Goal: Task Accomplishment & Management: Manage account settings

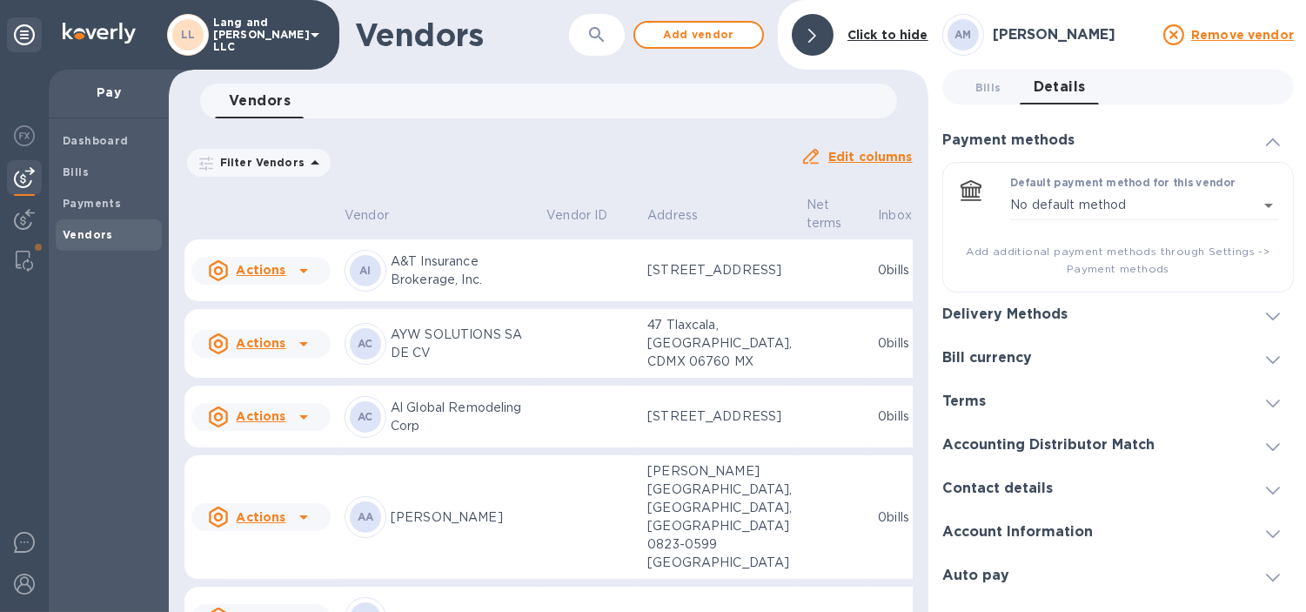
drag, startPoint x: 554, startPoint y: 127, endPoint x: 575, endPoint y: 104, distance: 30.8
click at [554, 127] on div "Filter Vendors Auto pay: All Edit columns" at bounding box center [549, 155] width 742 height 61
click at [682, 28] on span "Add vendor" at bounding box center [698, 34] width 99 height 21
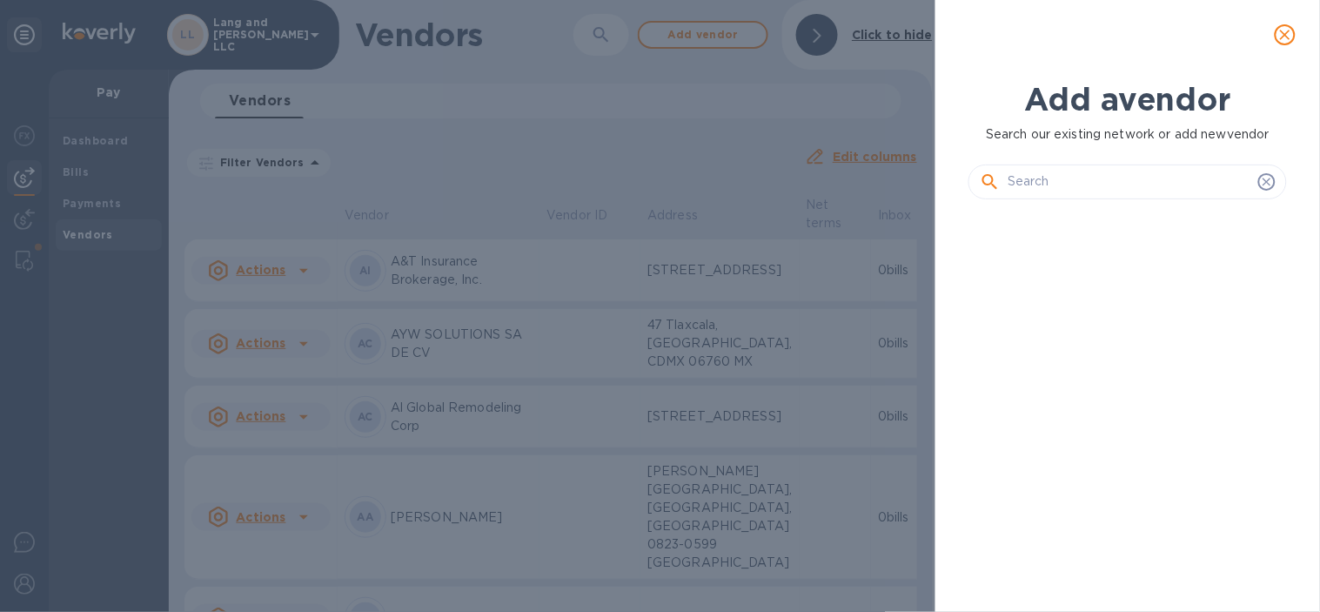
scroll to position [338, 325]
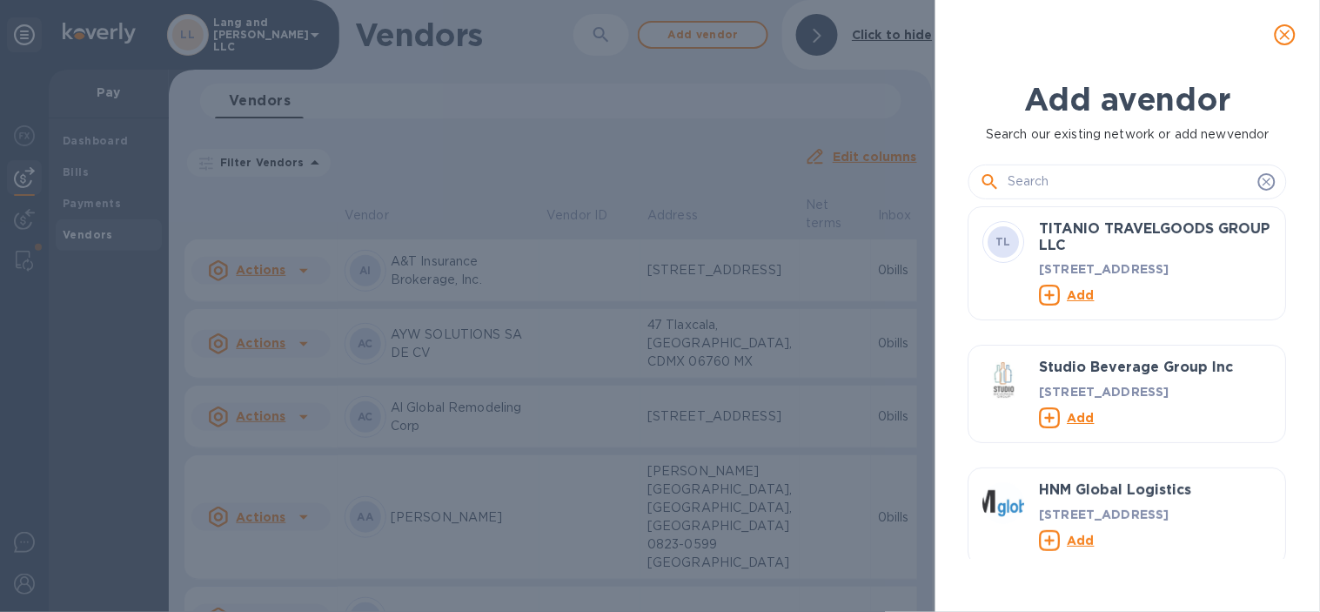
click at [1042, 175] on input "text" at bounding box center [1130, 182] width 244 height 26
paste input "All Ways International Shipping & CHB, Inc."
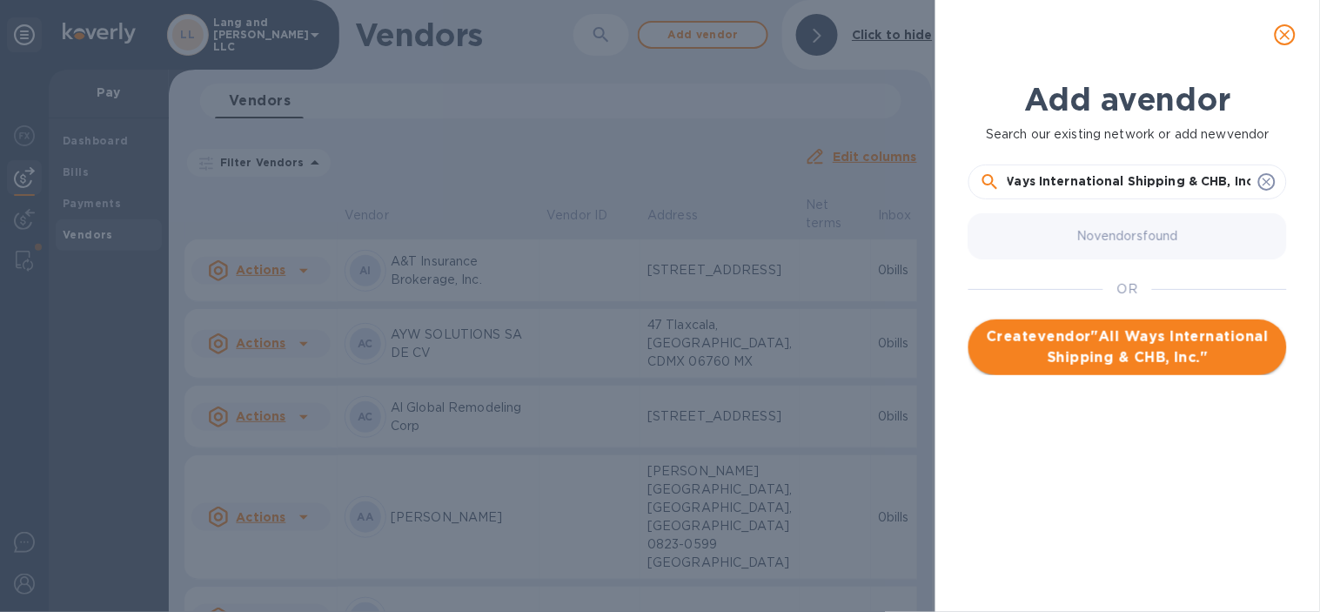
type input "All Ways International Shipping & CHB, Inc."
click at [1108, 339] on span "Create vendor " All Ways International Shipping & CHB, Inc. "" at bounding box center [1128, 347] width 291 height 42
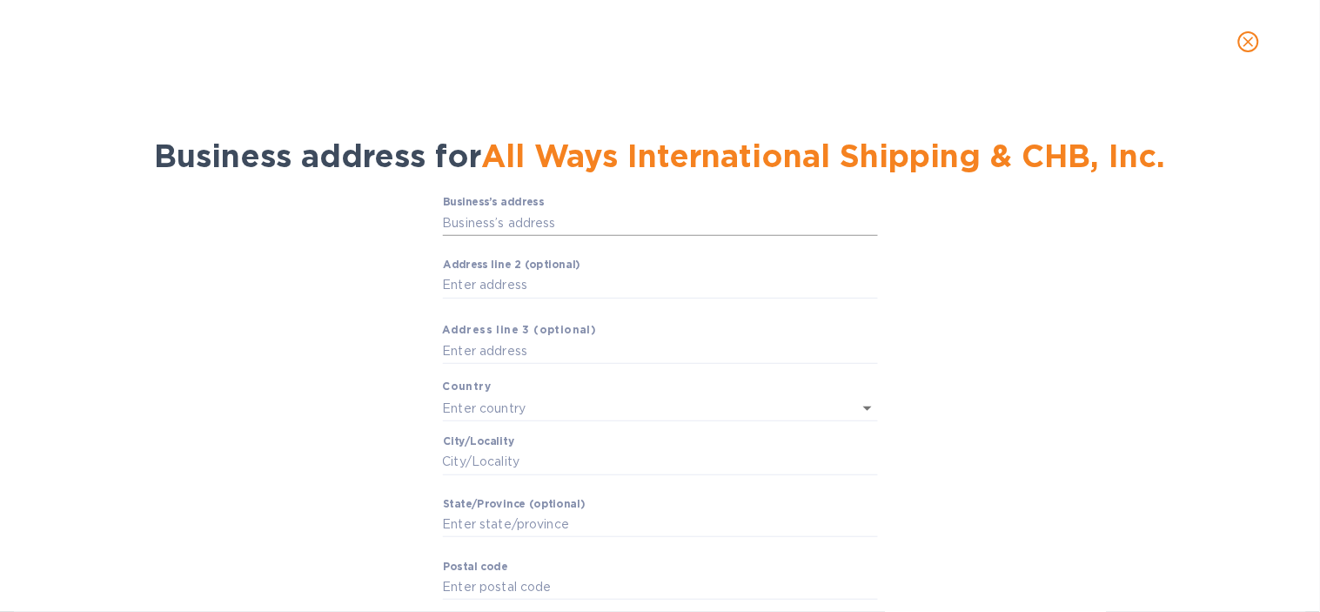
click at [534, 221] on input "Business’s аddress" at bounding box center [660, 223] width 435 height 26
paste input "[STREET_ADDRESS]"
type input "[STREET_ADDRESS]"
type input "[GEOGRAPHIC_DATA]"
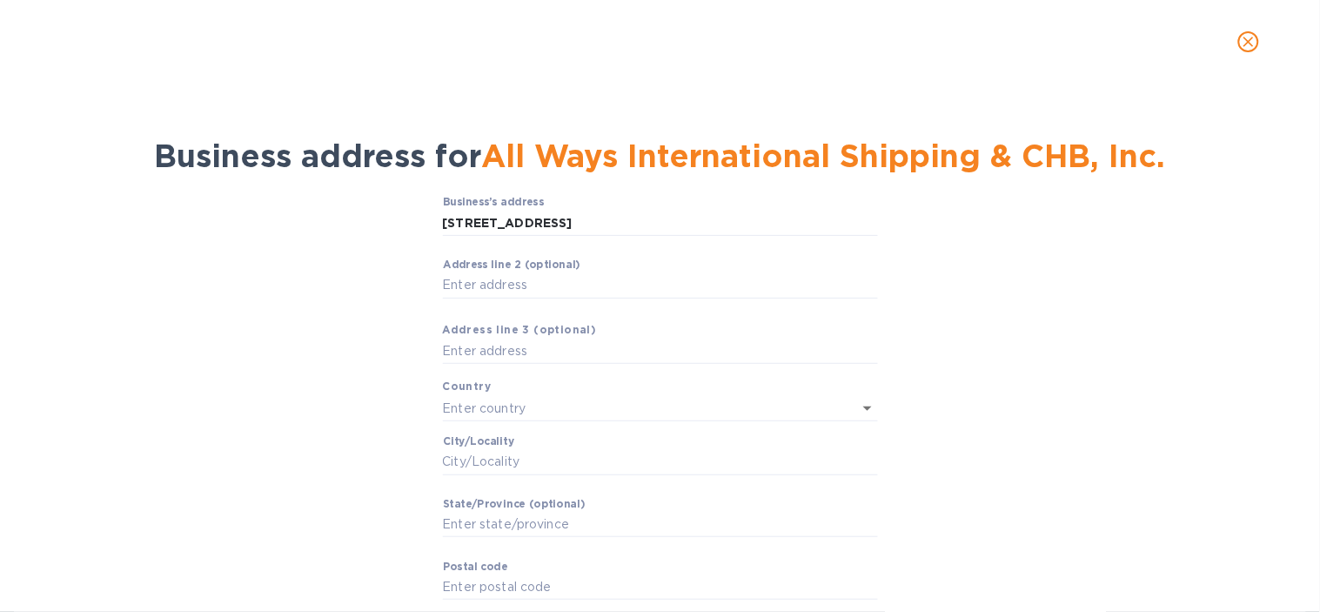
type input "MD"
type input "21224"
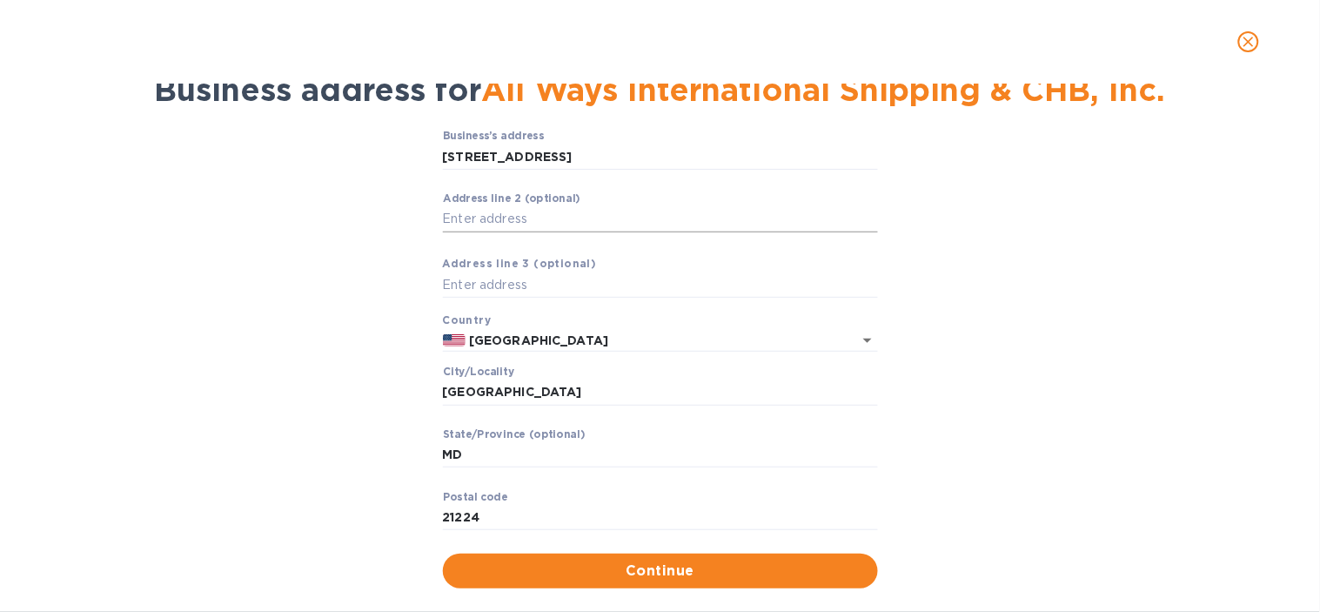
scroll to position [94, 0]
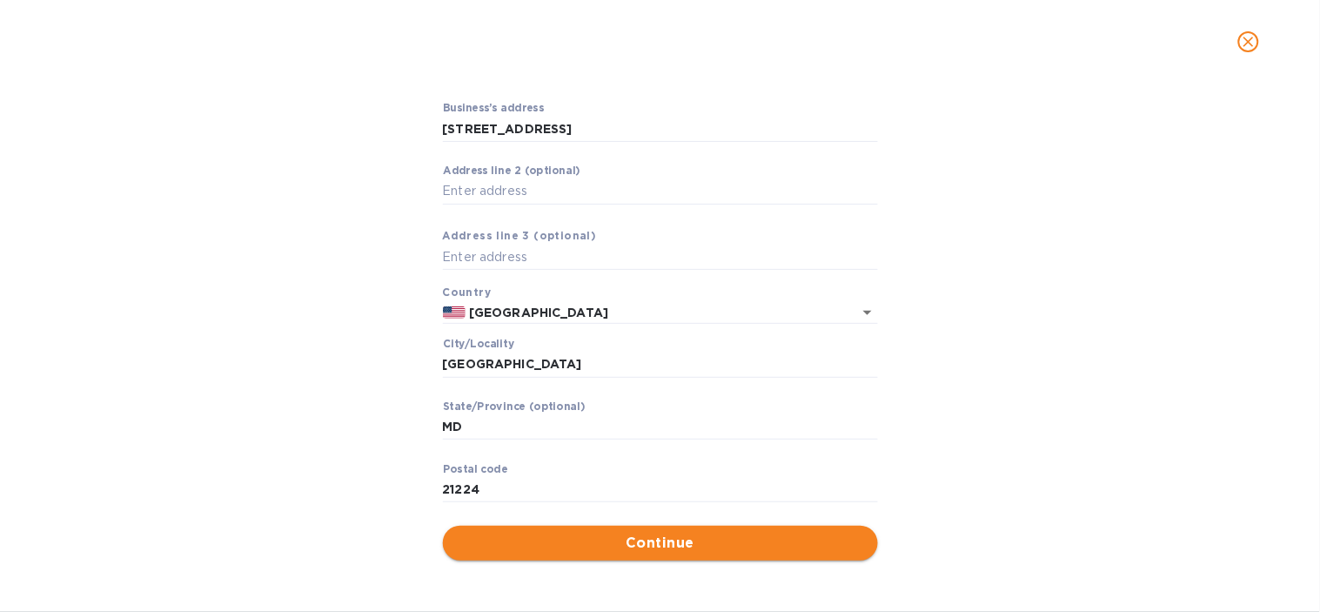
click at [647, 526] on button "Continue" at bounding box center [660, 543] width 435 height 35
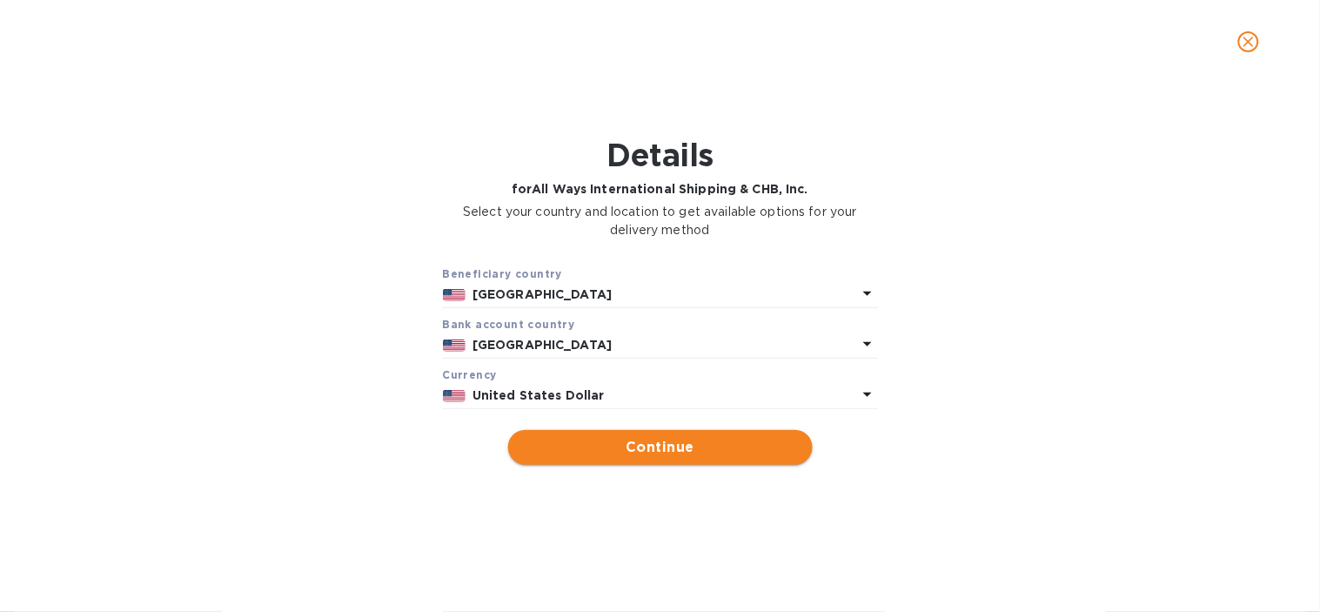
click at [694, 453] on span "Continue" at bounding box center [660, 447] width 277 height 21
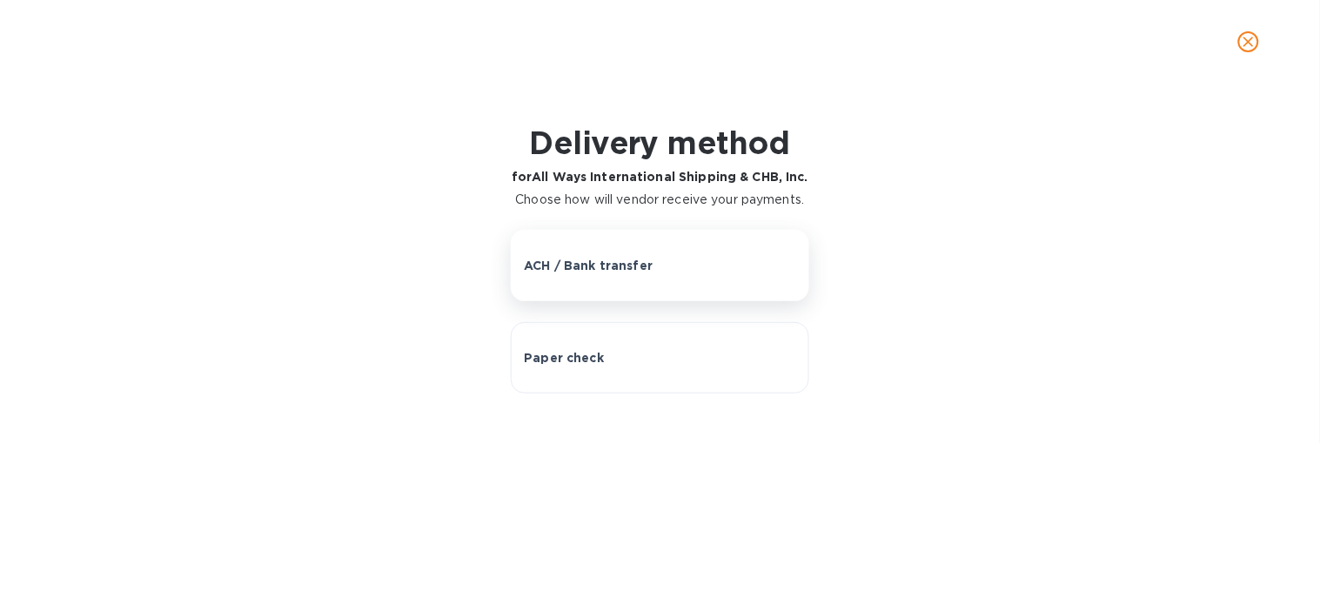
click at [587, 238] on button "ACH / Bank transfer" at bounding box center [660, 265] width 298 height 71
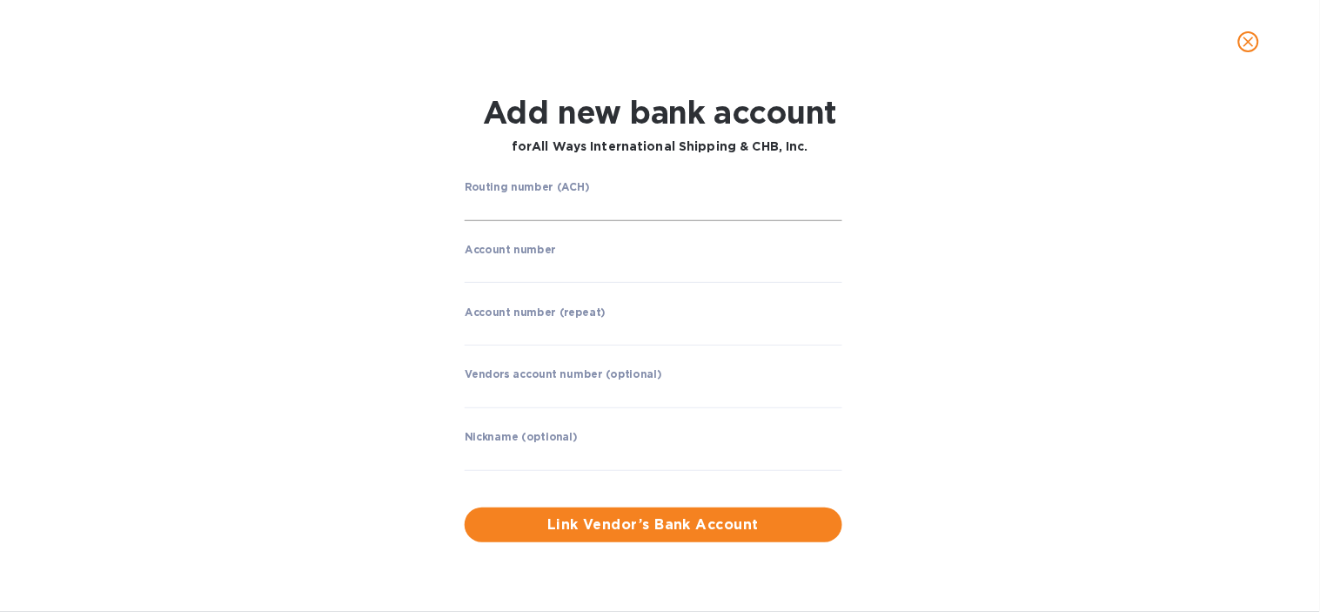
click at [477, 214] on input "string" at bounding box center [654, 208] width 378 height 26
paste input "11017694"
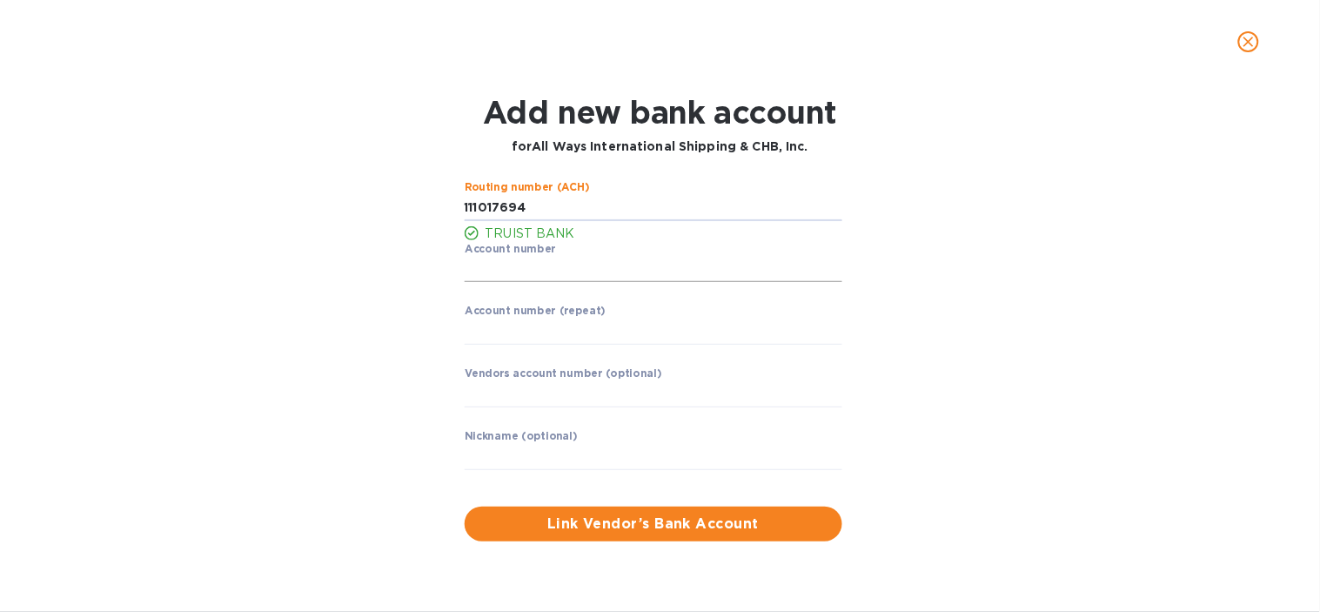
type input "111017694"
click at [512, 279] on input "string" at bounding box center [654, 270] width 378 height 26
click at [568, 271] on input "string" at bounding box center [654, 270] width 378 height 26
paste input "1440002534022"
type input "1440002534022"
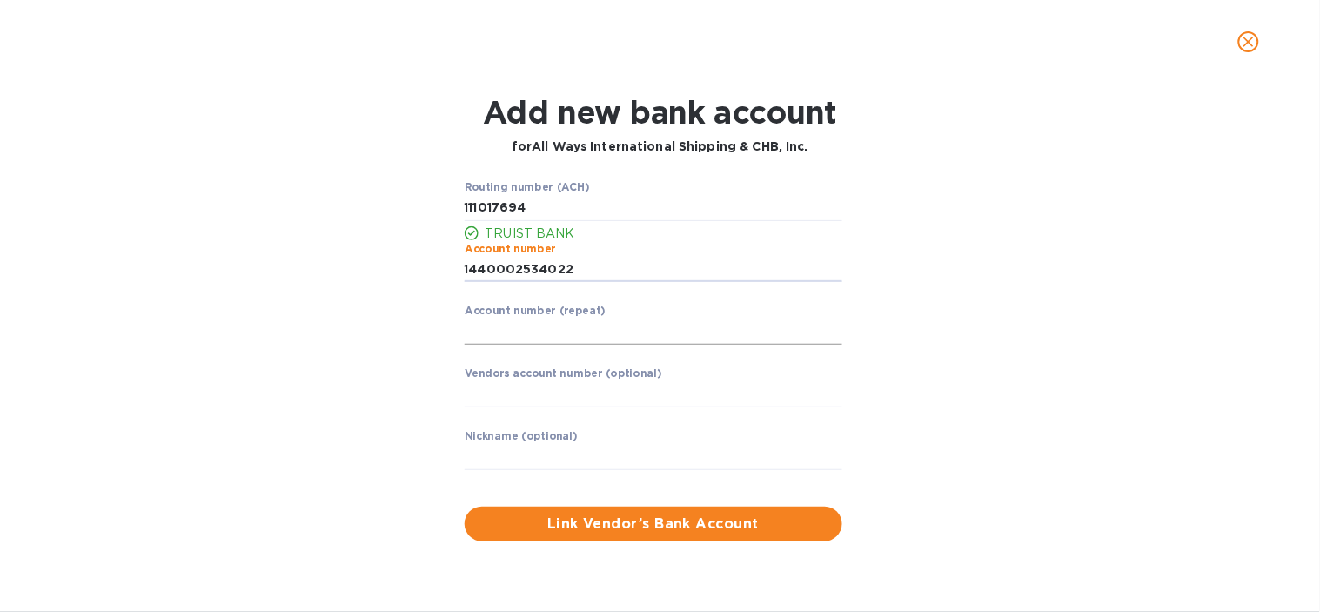
click at [511, 332] on input "string" at bounding box center [654, 332] width 378 height 26
paste input "1440002534022"
type input "1440002534022"
drag, startPoint x: 528, startPoint y: 401, endPoint x: 439, endPoint y: 453, distance: 103.7
click at [528, 401] on input "text" at bounding box center [654, 394] width 378 height 26
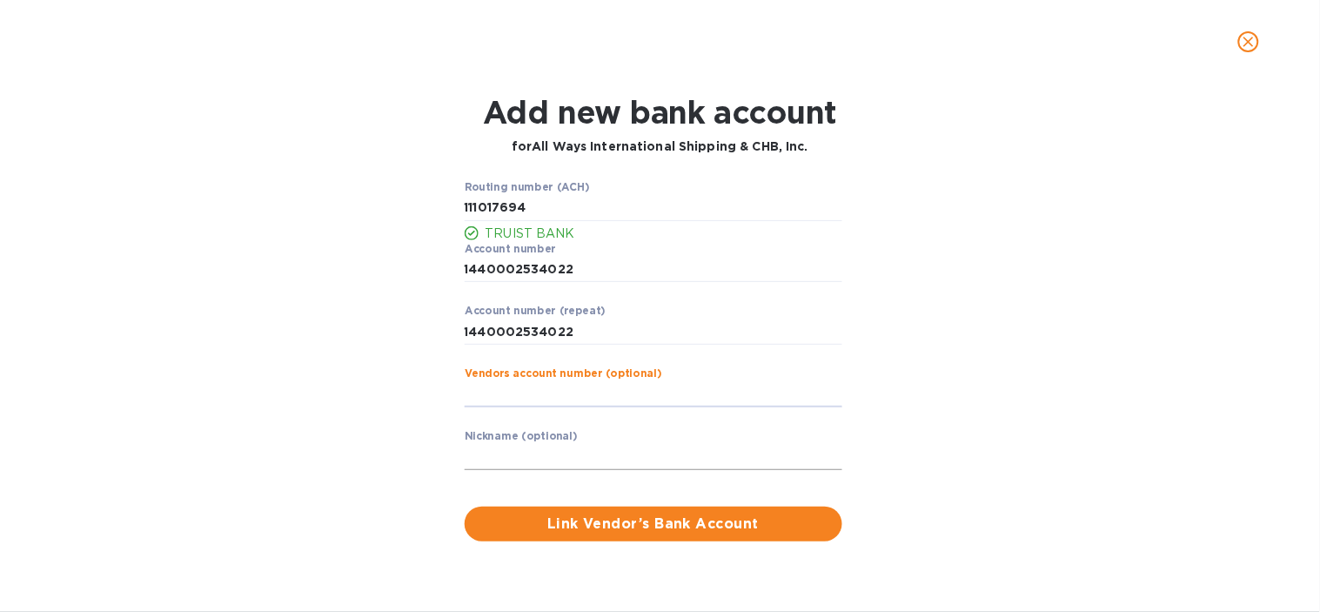
click at [490, 454] on input "text" at bounding box center [654, 457] width 378 height 26
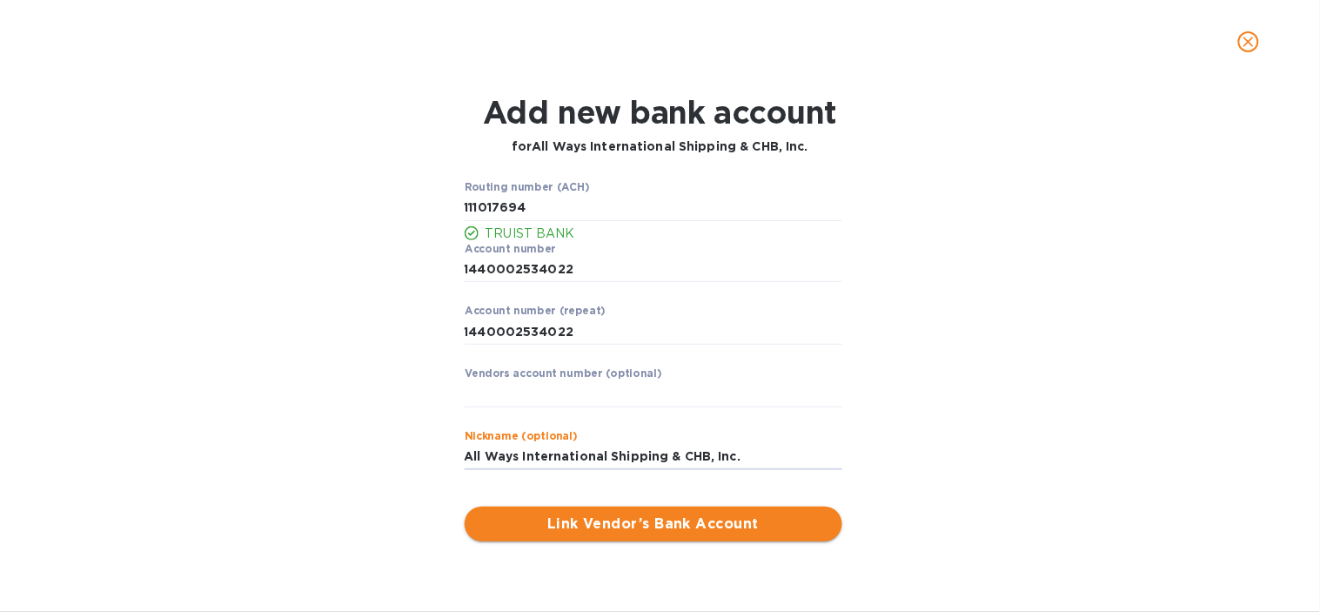
type input "All Ways International Shipping & CHB, Inc."
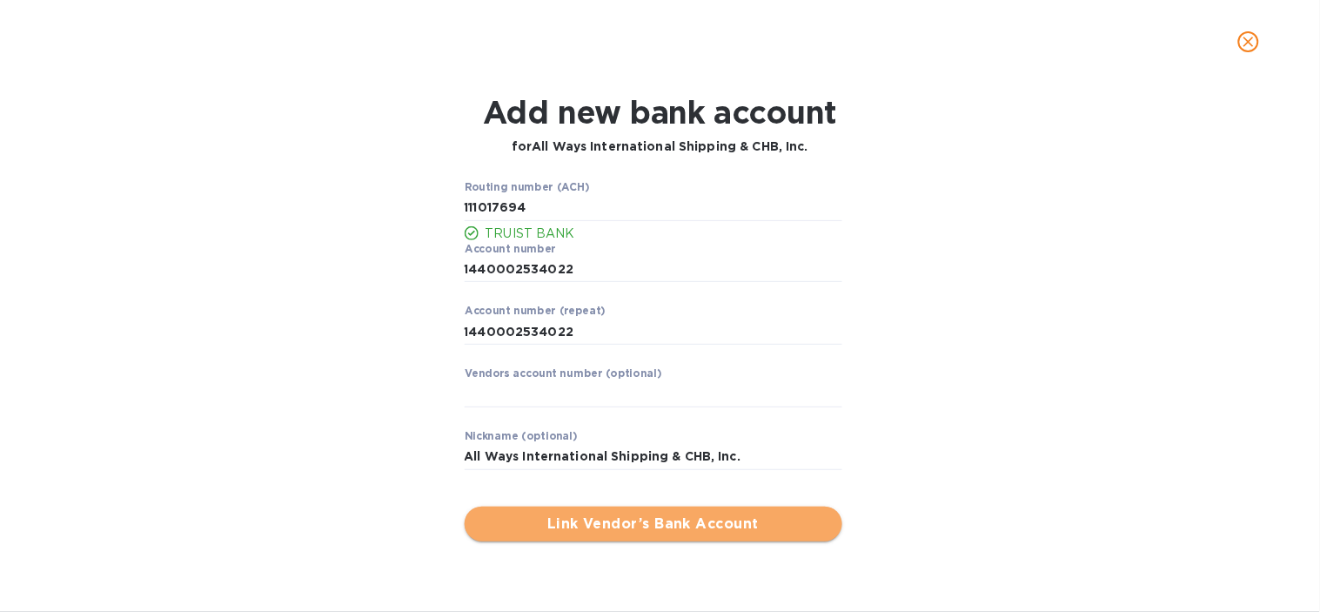
click at [628, 531] on span "Link Vendor’s Bank Account" at bounding box center [654, 523] width 350 height 21
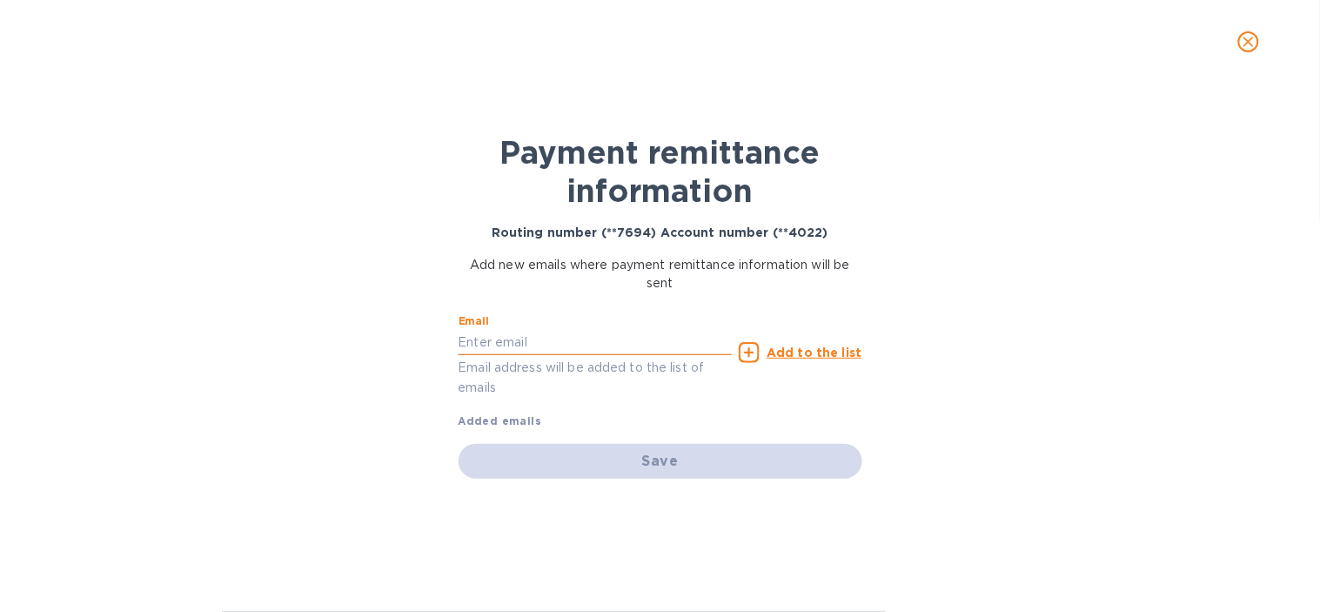
click at [514, 345] on input "text" at bounding box center [596, 342] width 274 height 26
click at [517, 339] on input "[DOMAIN_NAME]" at bounding box center [596, 342] width 274 height 26
type input "[EMAIL_ADDRESS][DOMAIN_NAME]"
click at [785, 352] on u "Add to the list" at bounding box center [814, 353] width 95 height 14
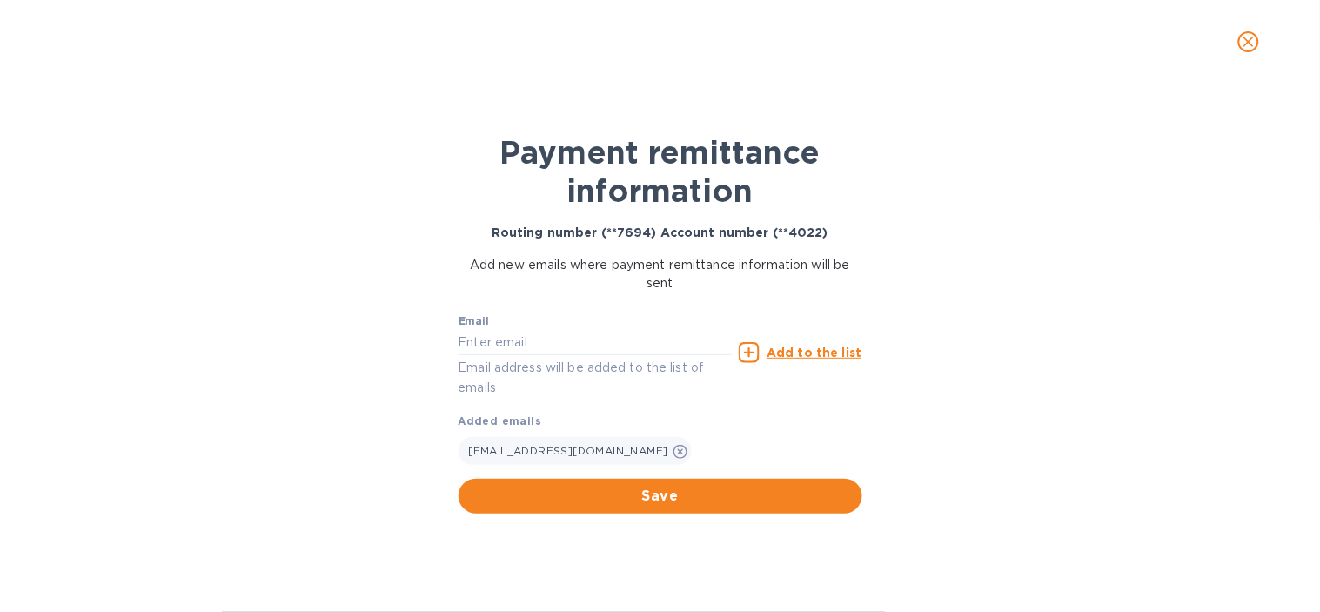
click at [731, 484] on button "Save" at bounding box center [661, 496] width 404 height 35
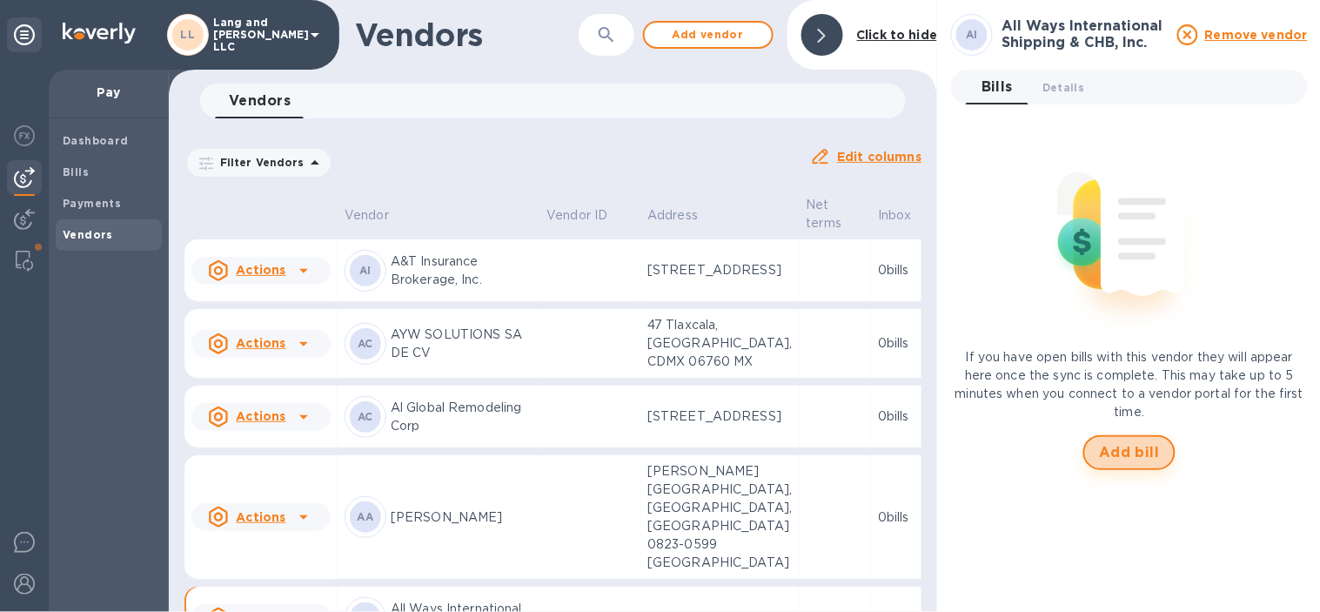
click at [1129, 446] on span "Add bill" at bounding box center [1129, 452] width 61 height 21
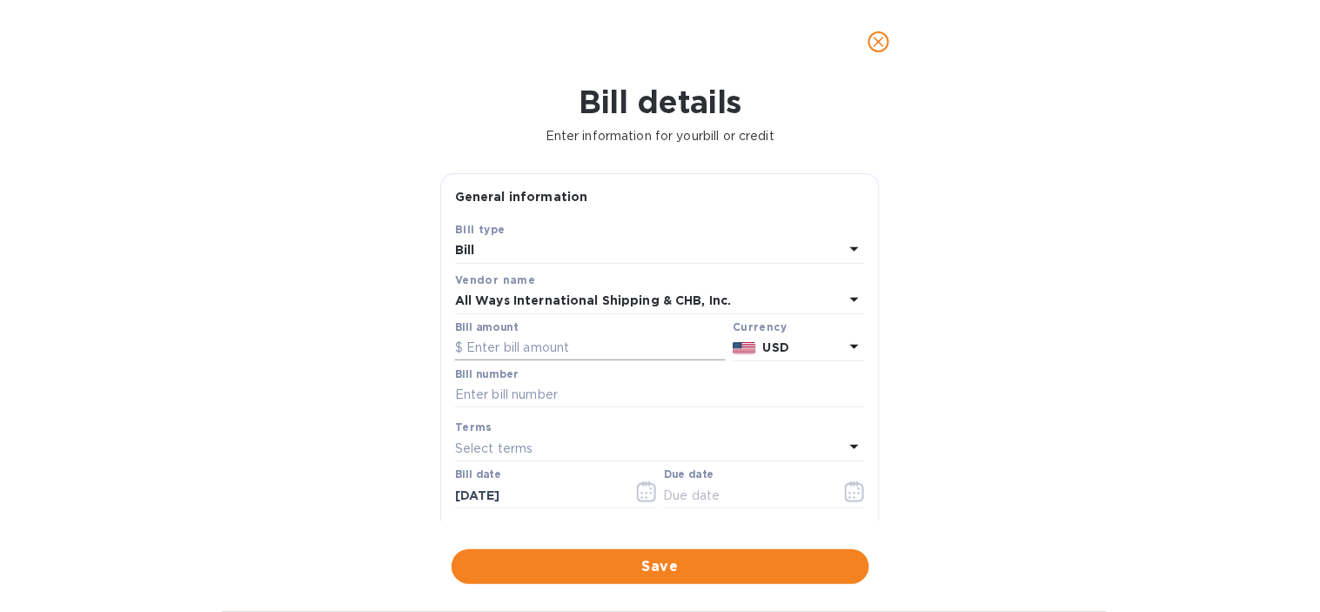
click at [519, 342] on input "text" at bounding box center [590, 348] width 271 height 26
type input "2,151.71"
click at [359, 309] on div "Bill details Enter information for your bill or credit General information Save…" at bounding box center [660, 348] width 1320 height 528
click at [515, 405] on input "text" at bounding box center [660, 395] width 410 height 26
type input "B2502111"
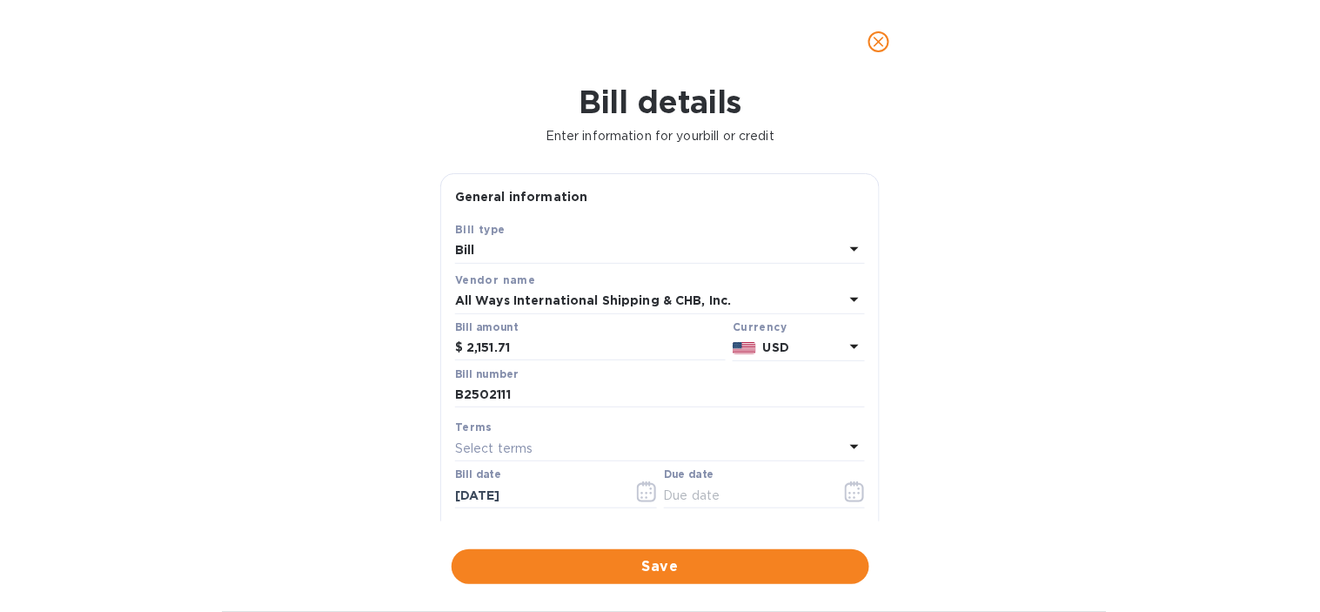
click at [303, 250] on div "Bill details Enter information for your bill or credit General information Save…" at bounding box center [660, 348] width 1320 height 528
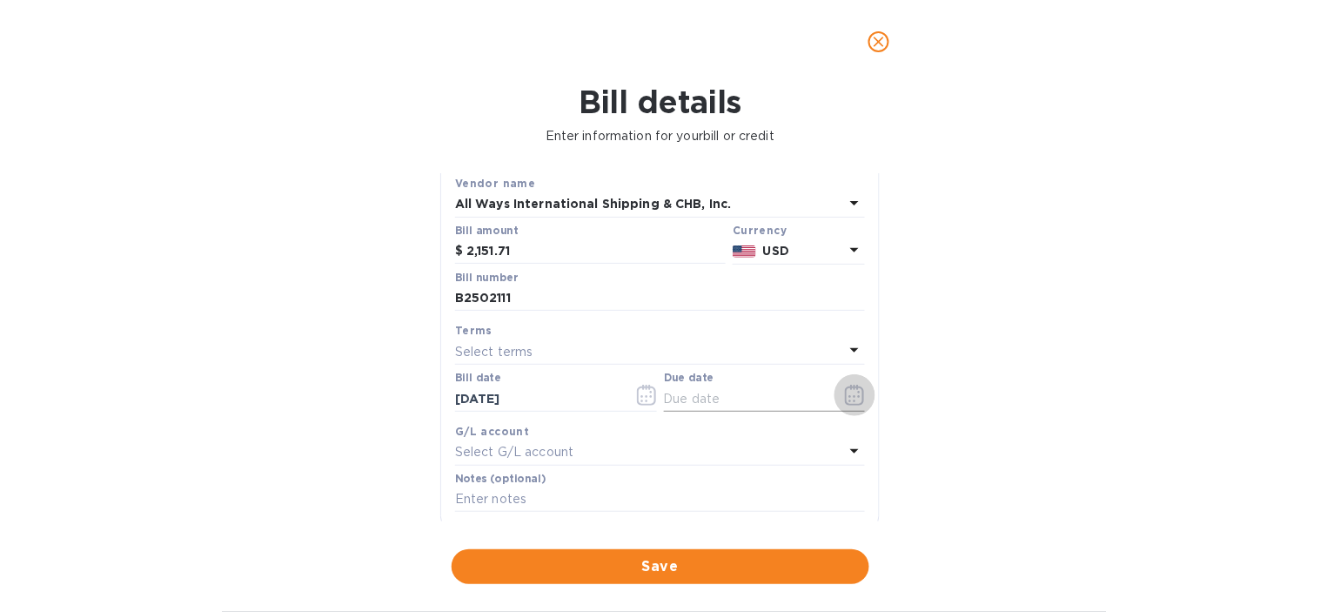
click at [845, 401] on icon "button" at bounding box center [855, 395] width 20 height 21
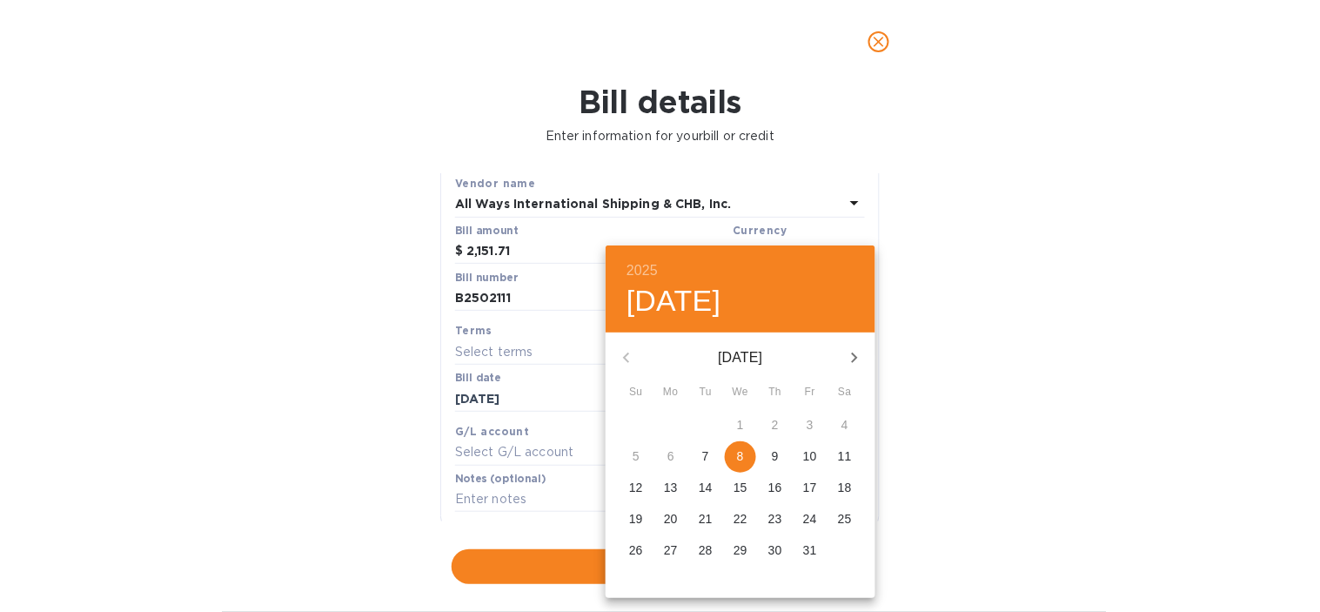
click at [748, 447] on span "8" at bounding box center [740, 455] width 31 height 17
type input "[DATE]"
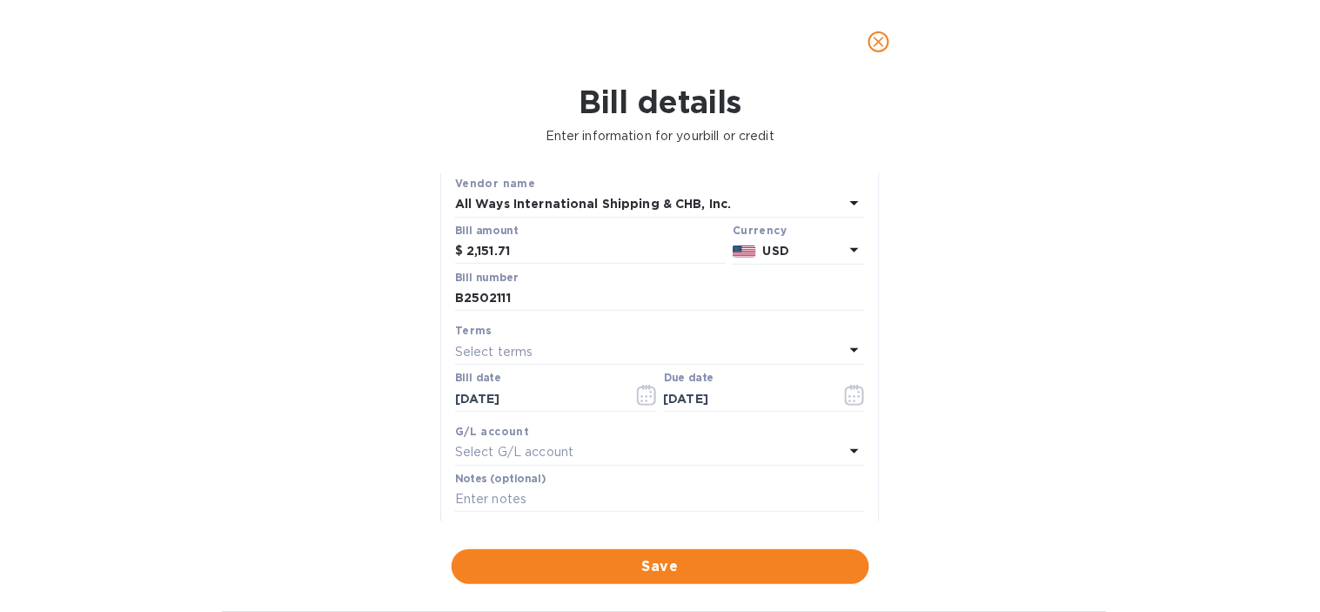
click at [685, 453] on div "Select G/L account" at bounding box center [649, 452] width 389 height 24
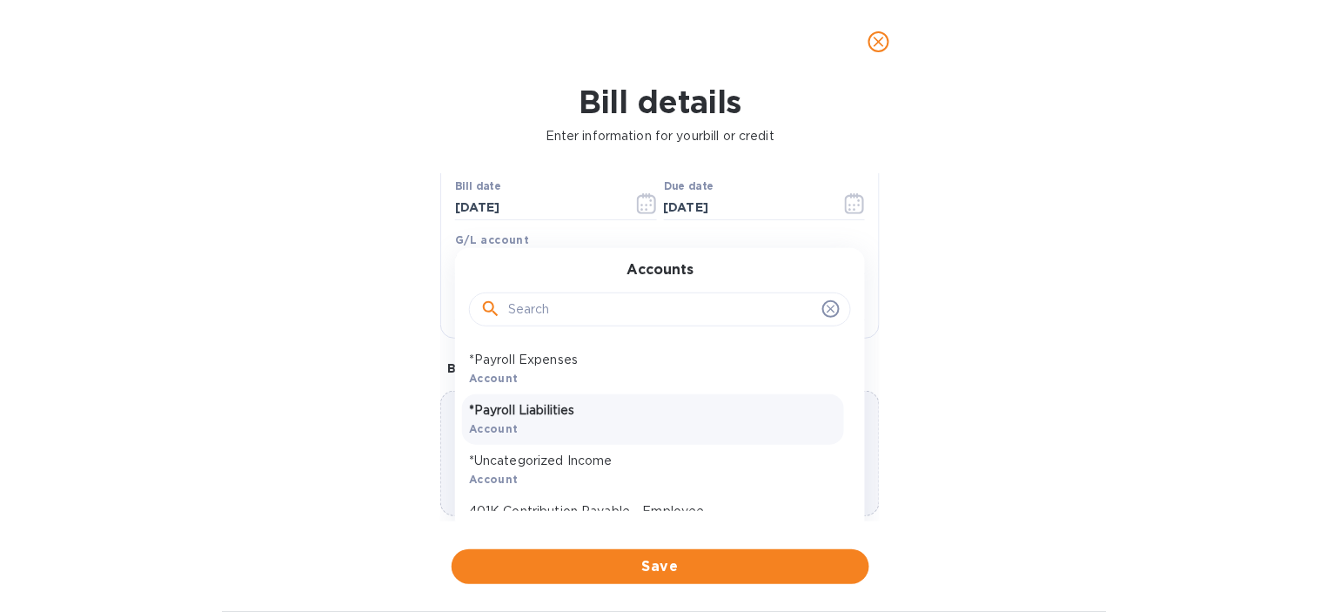
scroll to position [290, 0]
click at [537, 318] on input "text" at bounding box center [661, 308] width 307 height 26
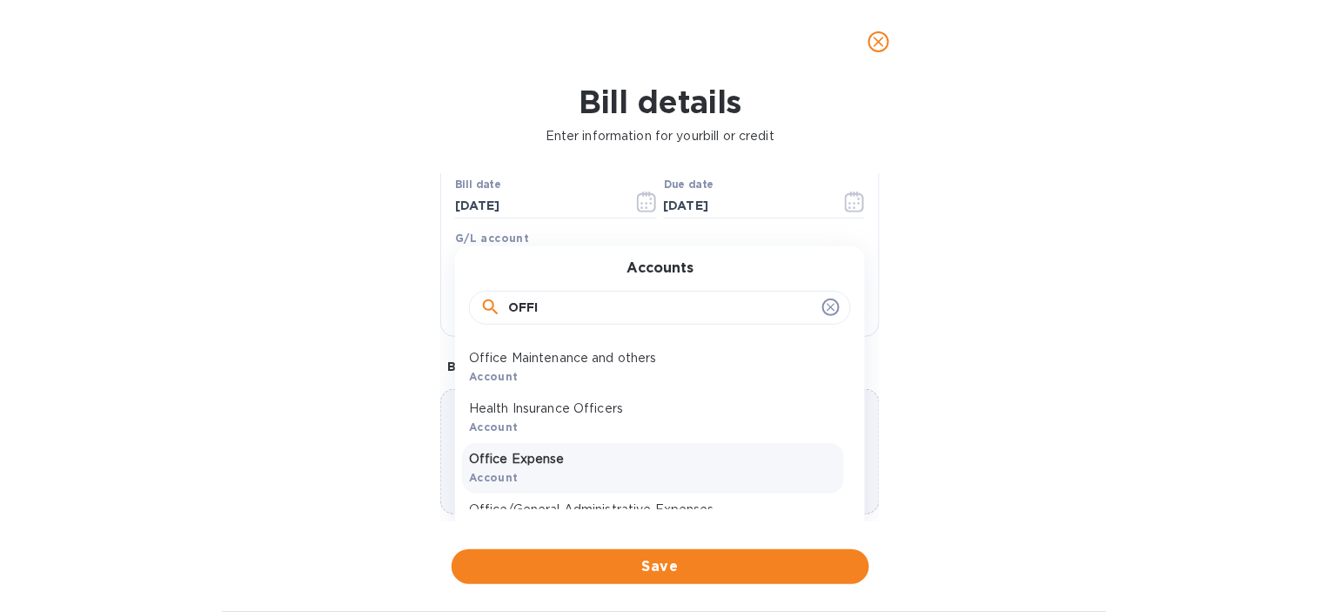
type input "OFFI"
click at [562, 459] on p "Office Expense" at bounding box center [653, 459] width 368 height 18
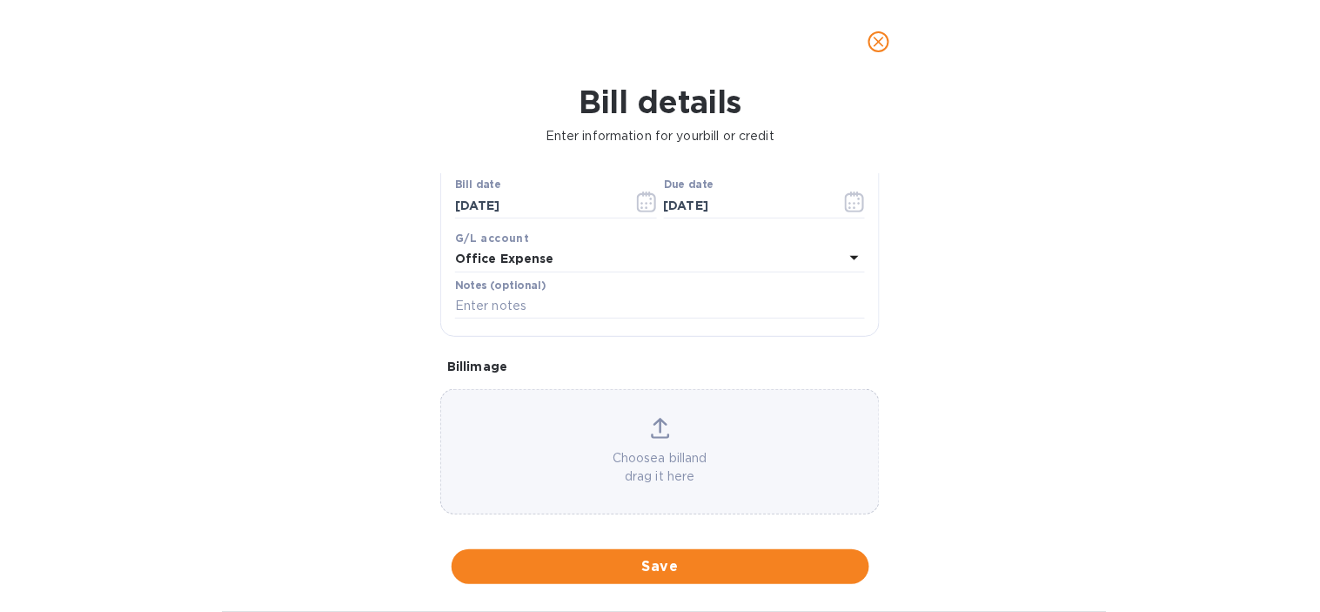
drag, startPoint x: 359, startPoint y: 390, endPoint x: 401, endPoint y: 342, distance: 63.5
click at [359, 389] on div "Bill details Enter information for your bill or credit General information Save…" at bounding box center [660, 348] width 1320 height 528
click at [632, 560] on span "Save" at bounding box center [661, 566] width 390 height 21
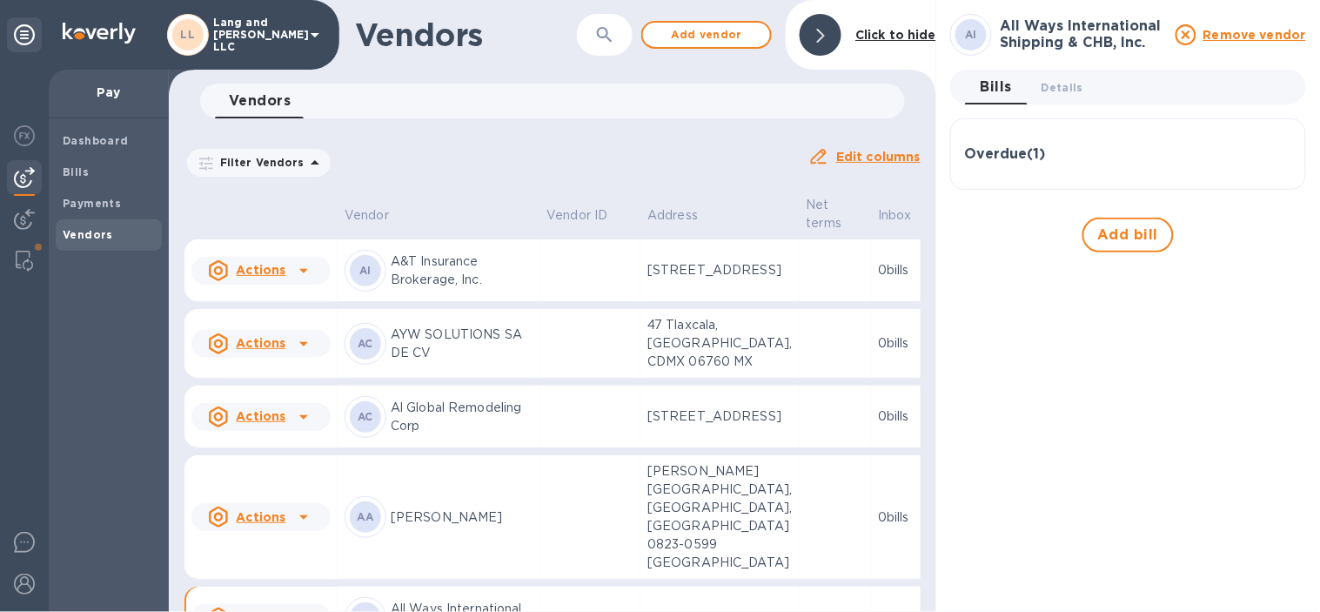
click at [1030, 164] on div "Overdue ( 1 )" at bounding box center [1128, 154] width 326 height 42
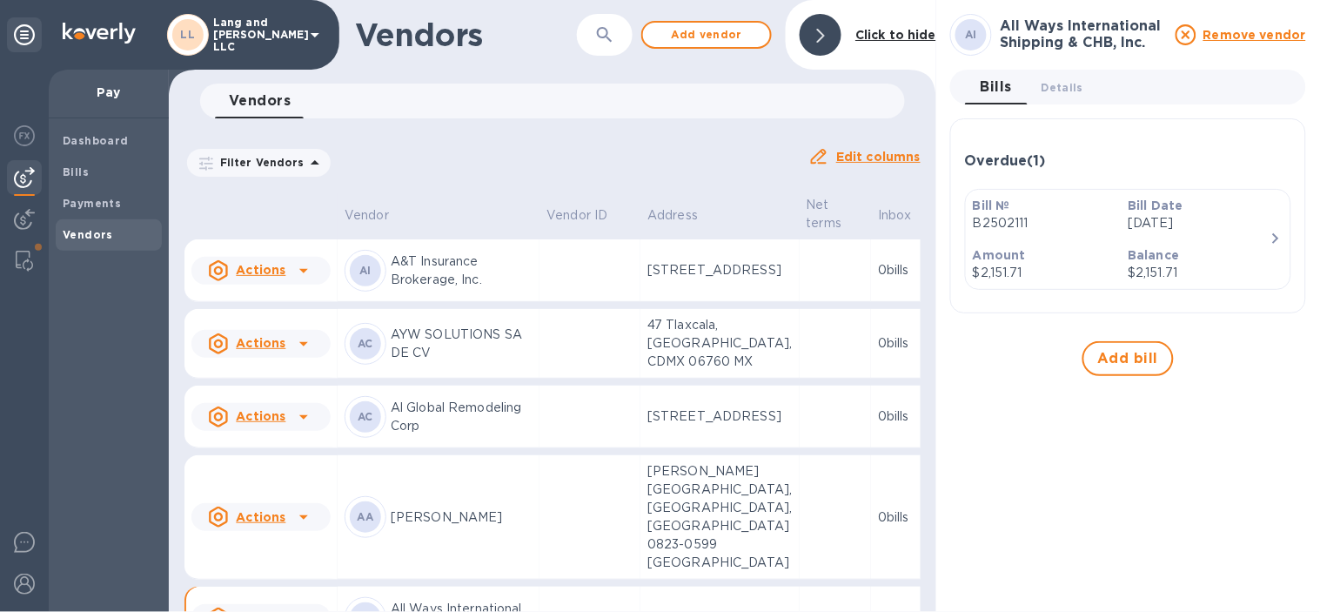
click at [819, 32] on icon at bounding box center [821, 36] width 8 height 14
